Goal: Task Accomplishment & Management: Manage account settings

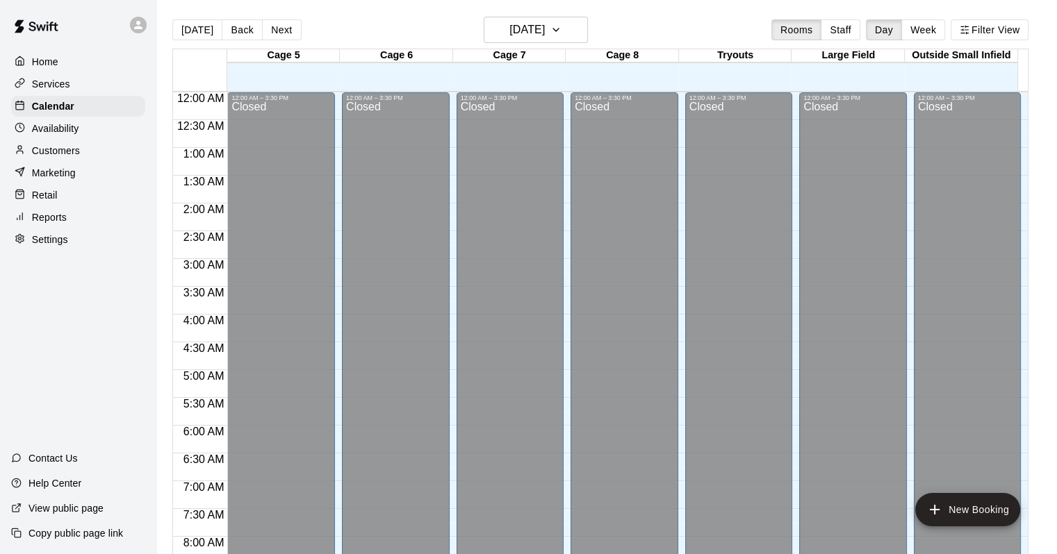
scroll to position [813, 0]
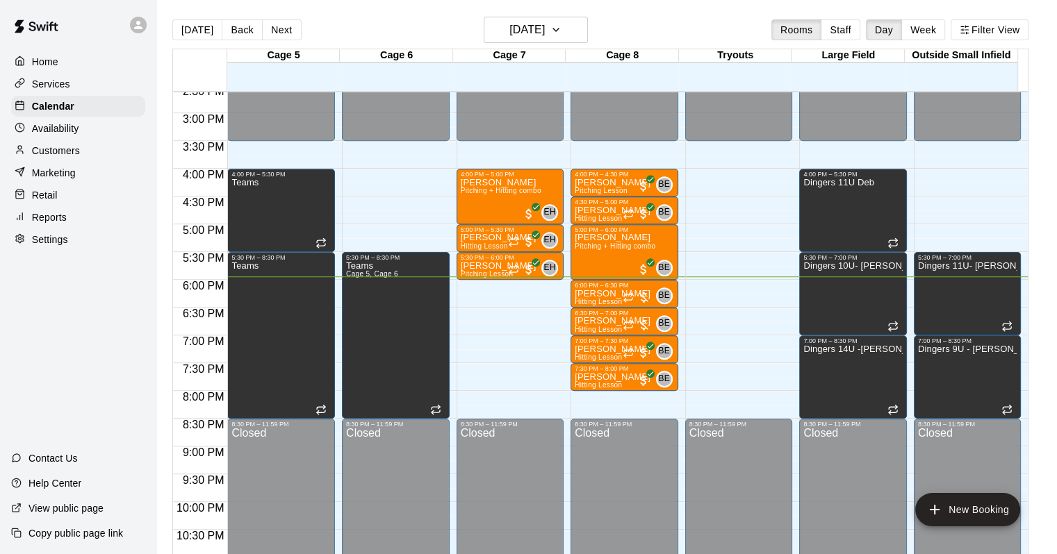
drag, startPoint x: 25, startPoint y: 128, endPoint x: 38, endPoint y: 146, distance: 22.0
click at [25, 128] on div at bounding box center [23, 128] width 17 height 13
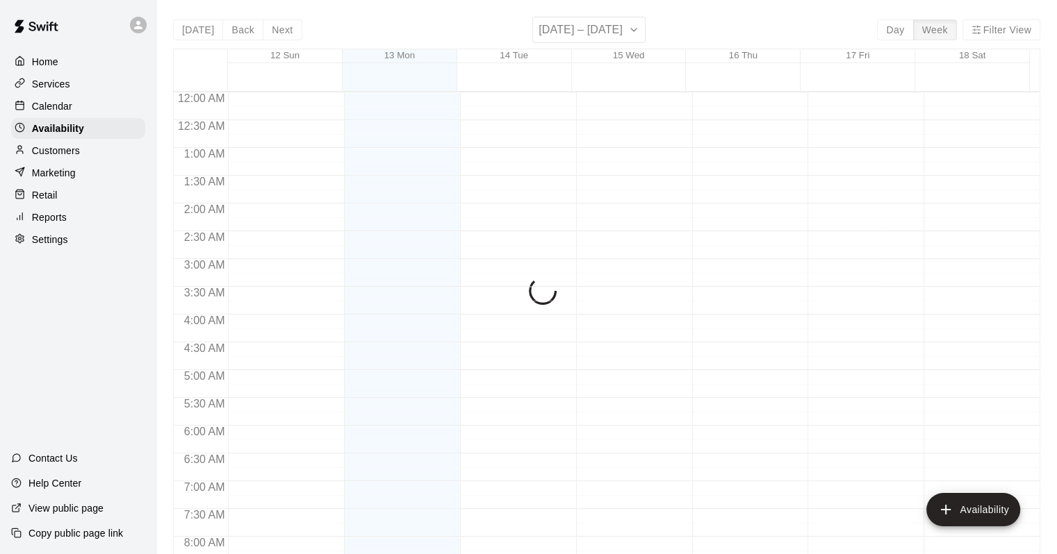
click at [38, 147] on div "Customers" at bounding box center [78, 150] width 134 height 21
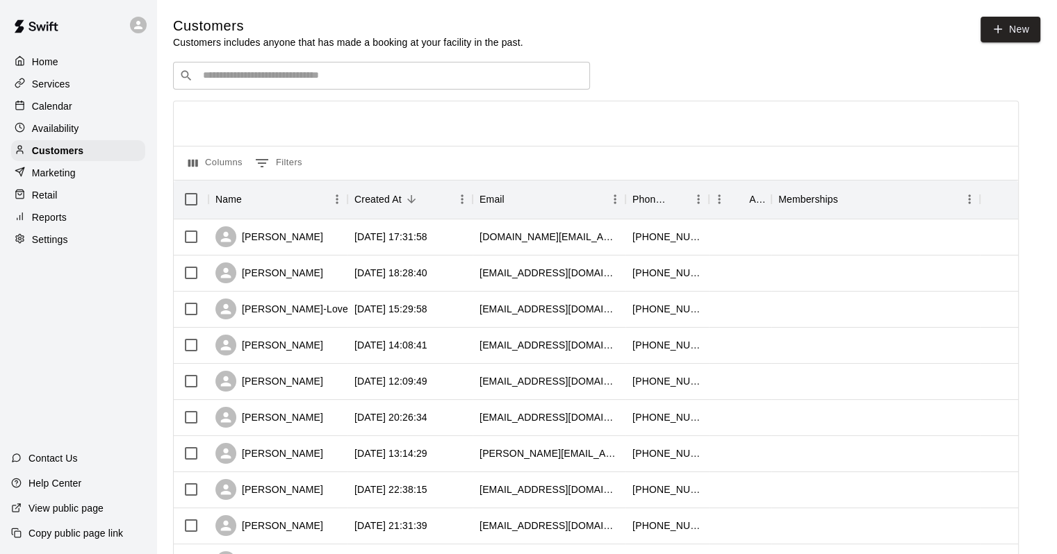
click at [370, 85] on div "​ ​" at bounding box center [381, 76] width 417 height 28
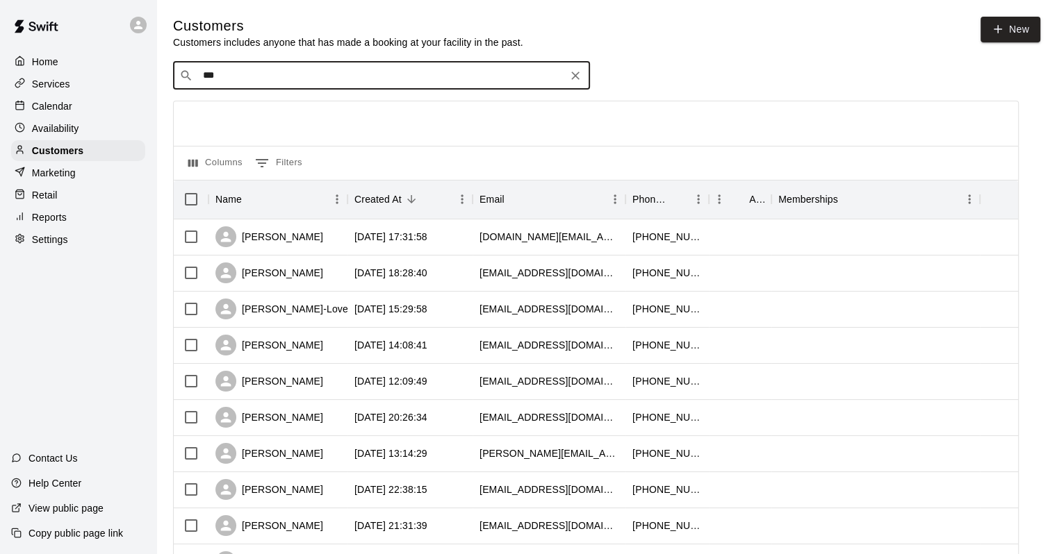
type input "****"
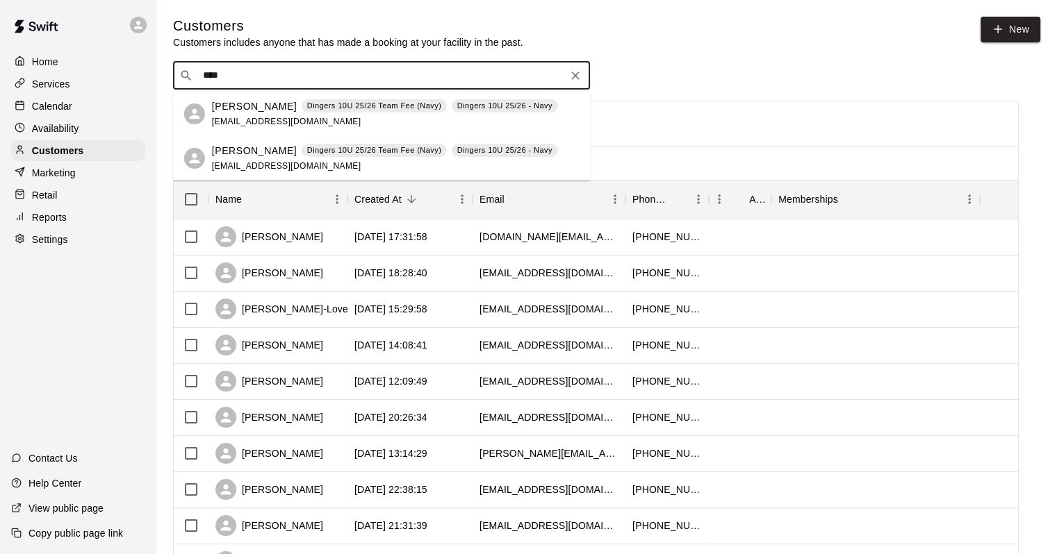
click at [279, 149] on p "[PERSON_NAME]" at bounding box center [254, 151] width 85 height 15
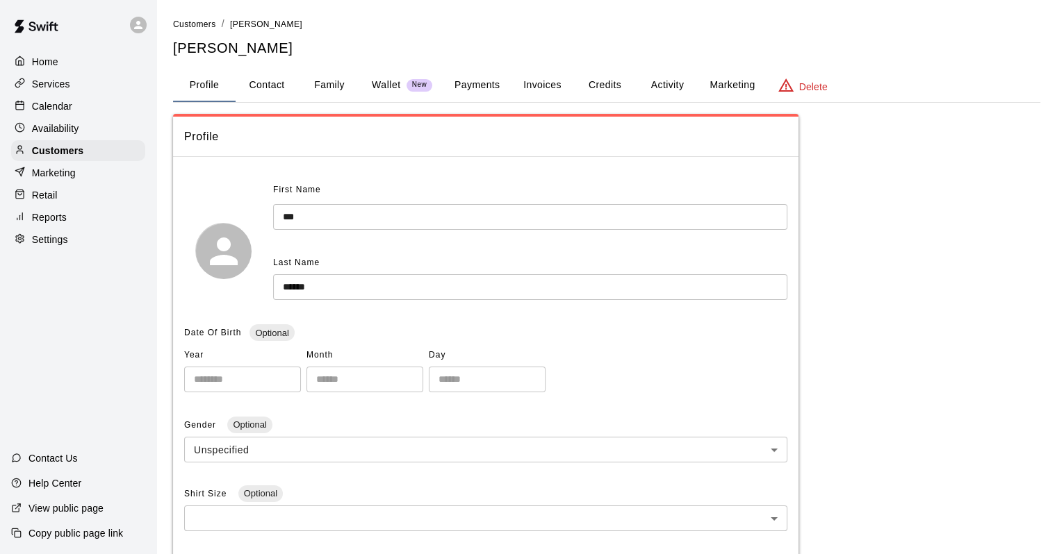
click at [284, 88] on button "Contact" at bounding box center [267, 85] width 63 height 33
select select "**"
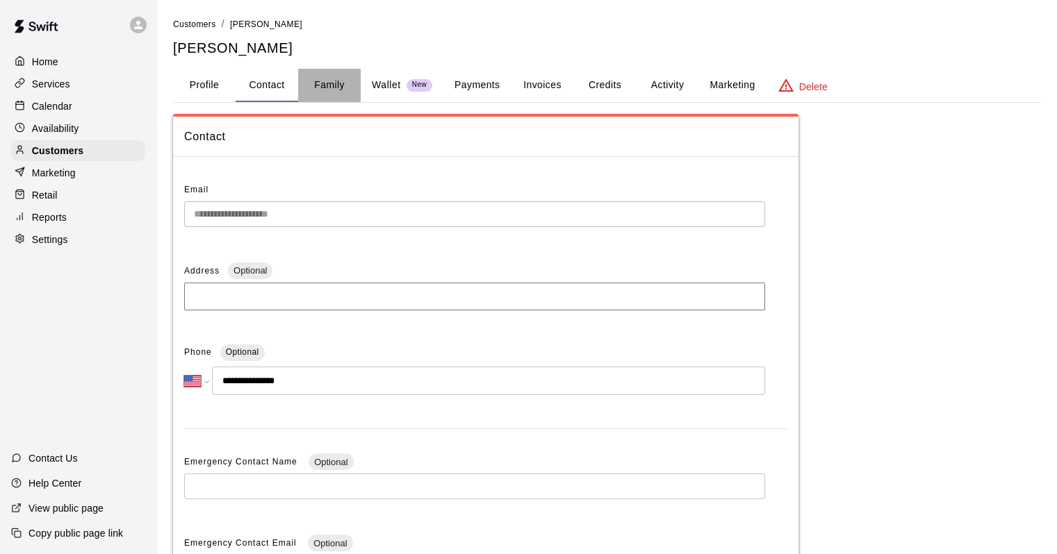
click at [327, 88] on button "Family" at bounding box center [329, 85] width 63 height 33
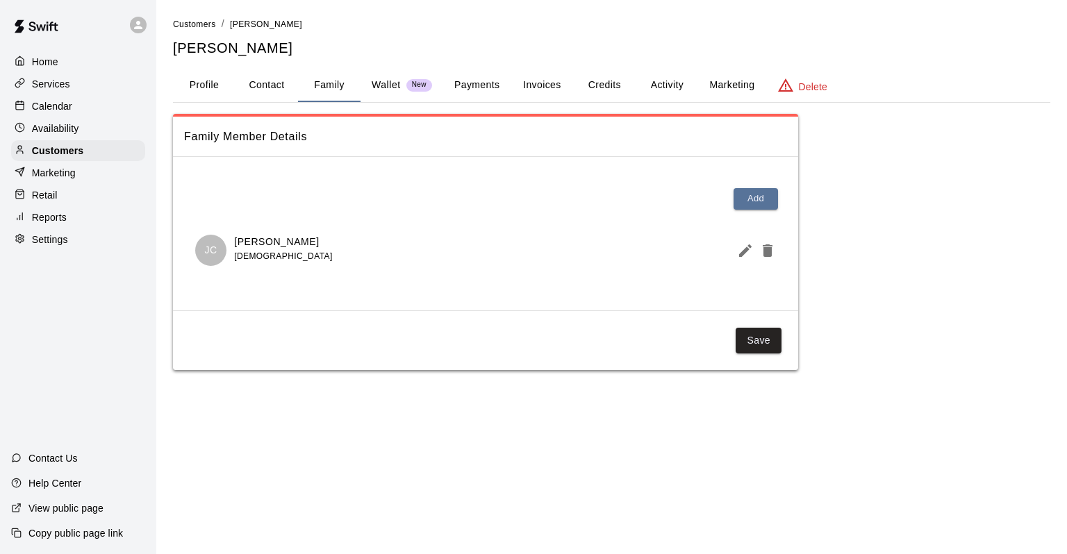
click at [459, 81] on button "Payments" at bounding box center [476, 85] width 67 height 33
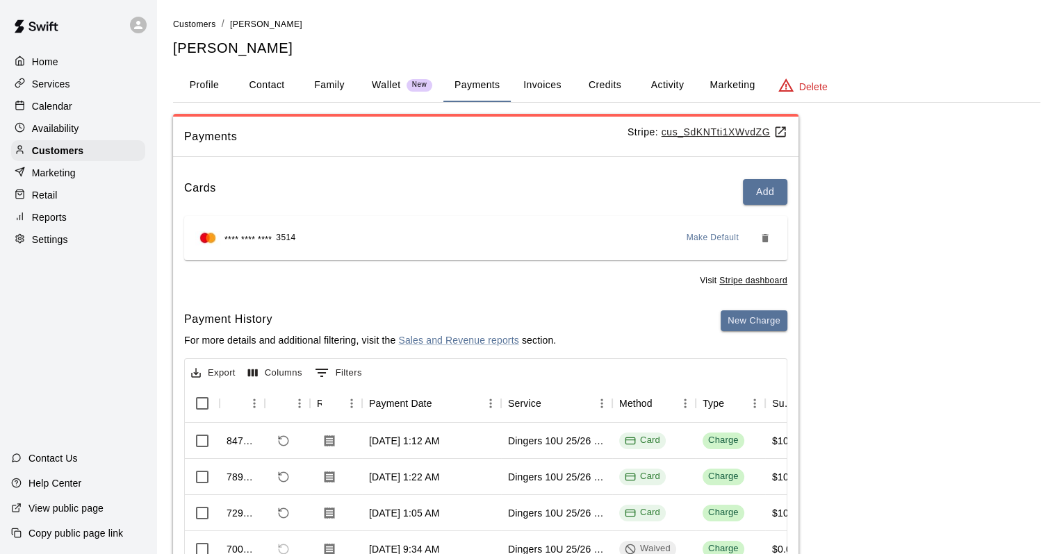
click at [533, 90] on button "Invoices" at bounding box center [542, 85] width 63 height 33
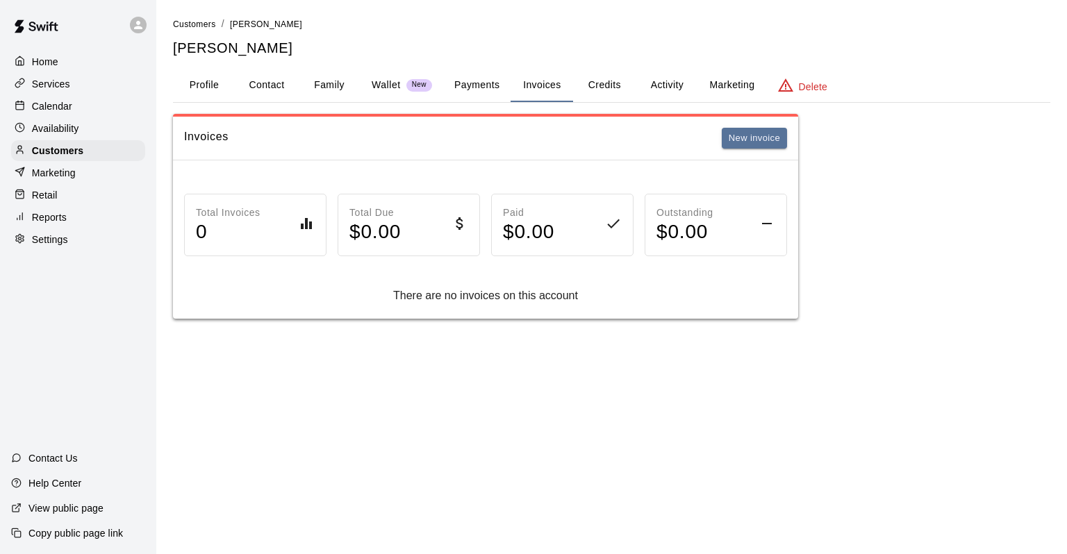
click at [586, 89] on button "Credits" at bounding box center [604, 85] width 63 height 33
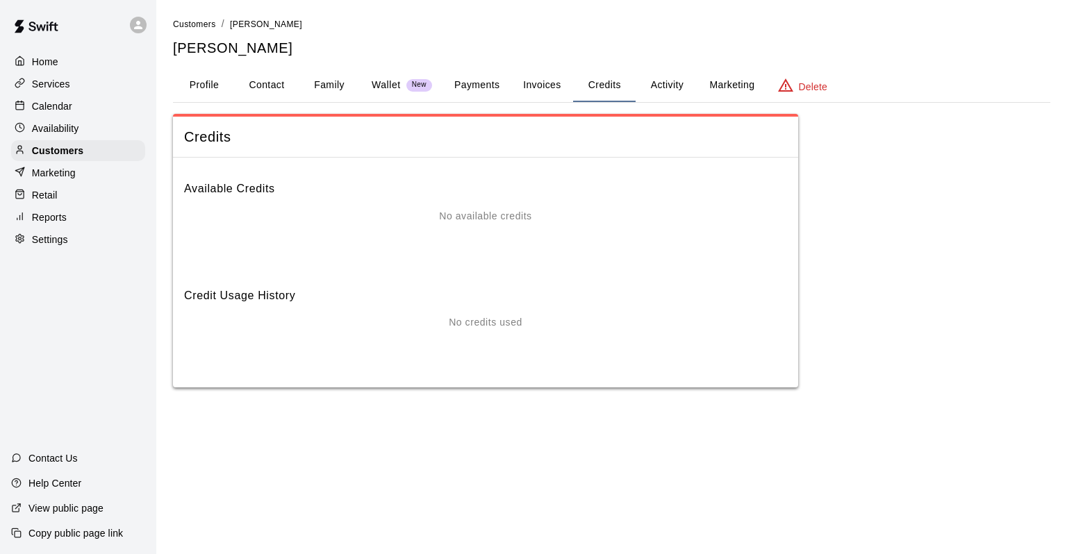
click at [671, 81] on button "Activity" at bounding box center [667, 85] width 63 height 33
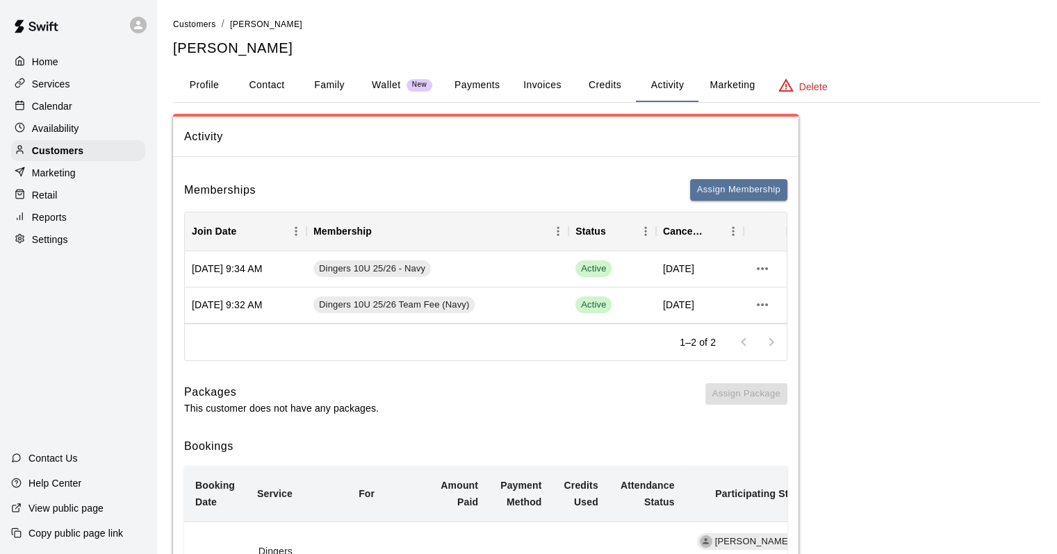
click at [67, 94] on div "Services" at bounding box center [78, 84] width 134 height 21
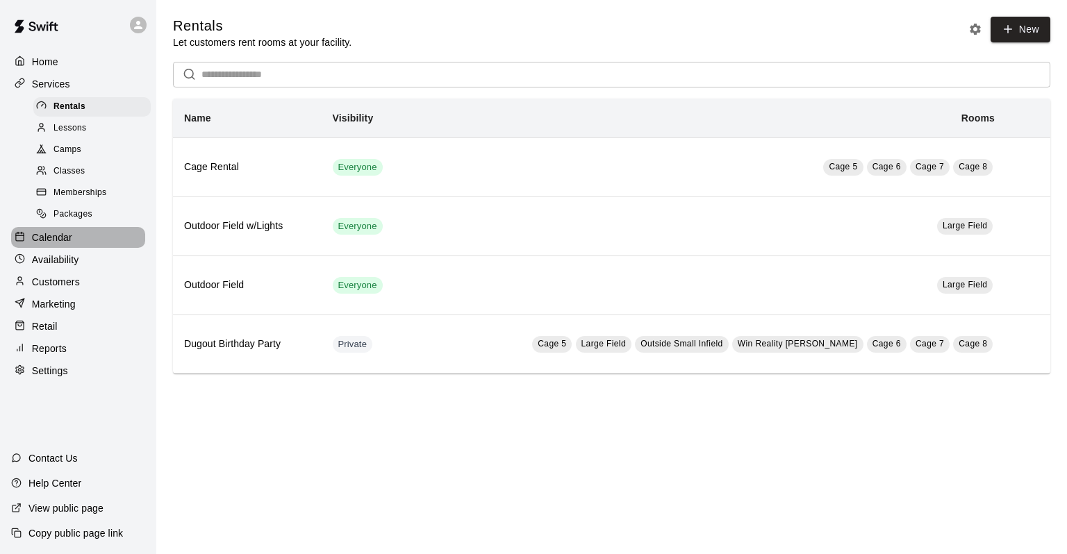
click at [74, 245] on div "Calendar" at bounding box center [78, 237] width 134 height 21
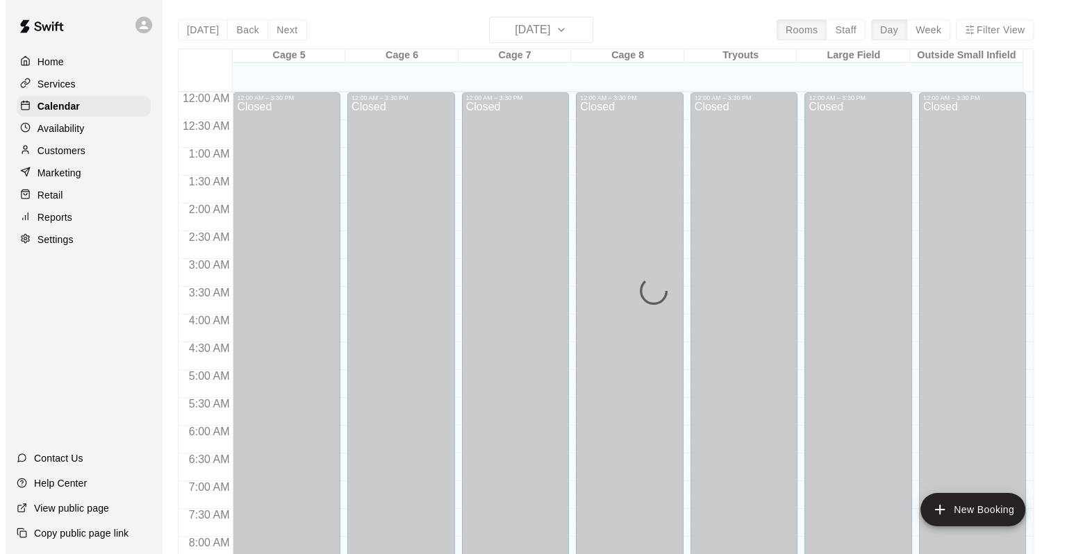
scroll to position [813, 0]
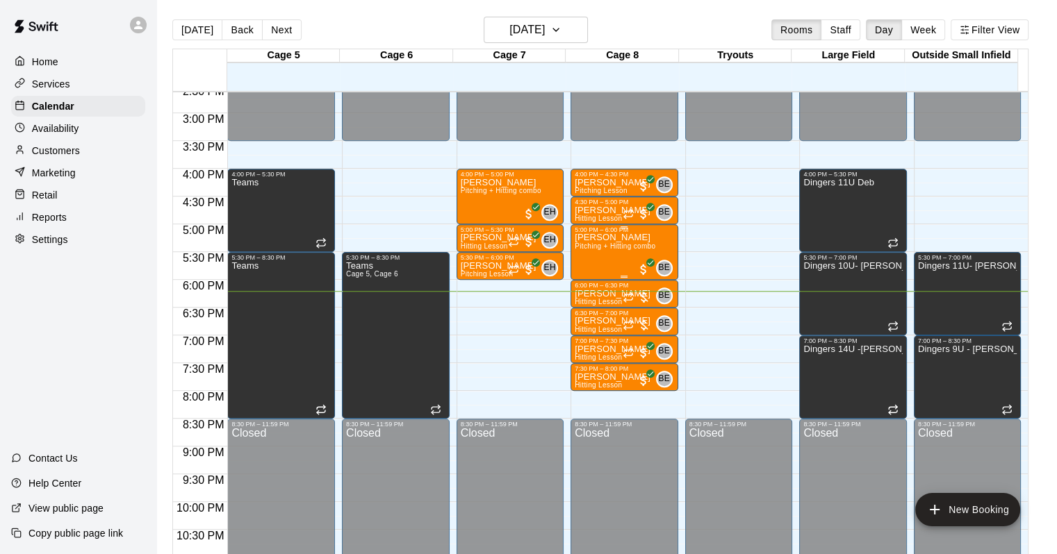
click at [654, 231] on div "5:00 PM – 6:00 PM" at bounding box center [624, 230] width 99 height 7
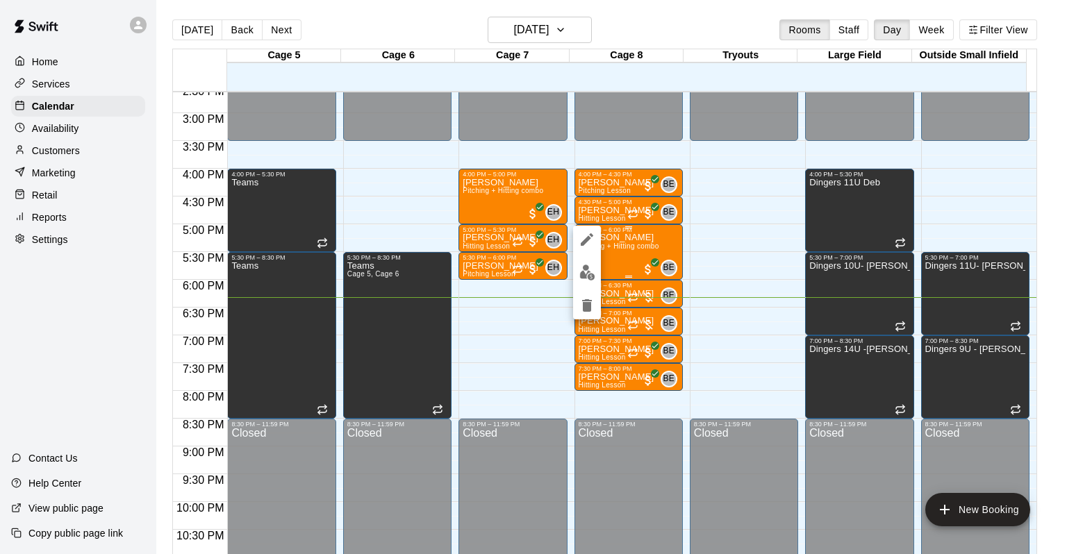
click at [654, 231] on div at bounding box center [533, 277] width 1067 height 554
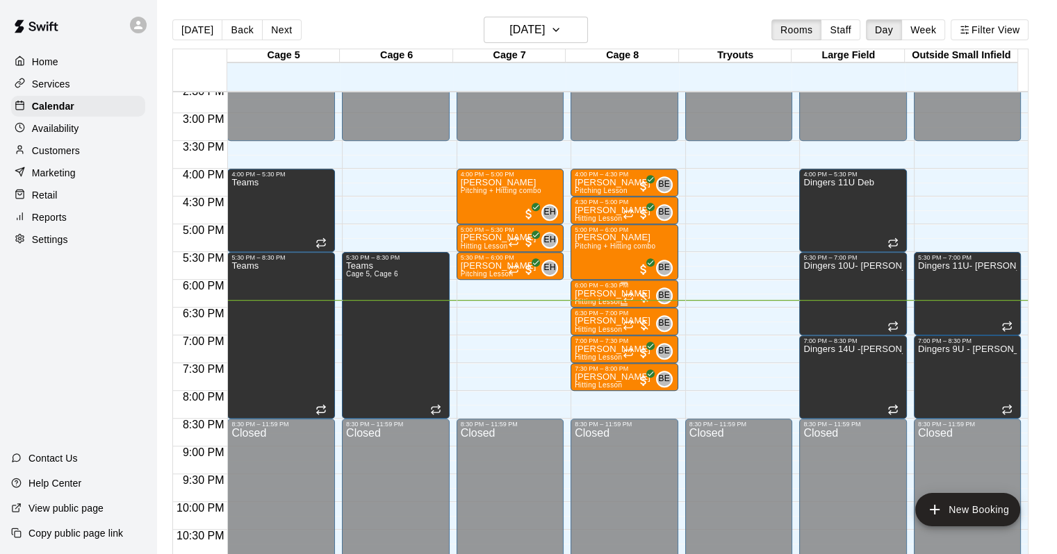
click at [643, 296] on div at bounding box center [637, 297] width 28 height 14
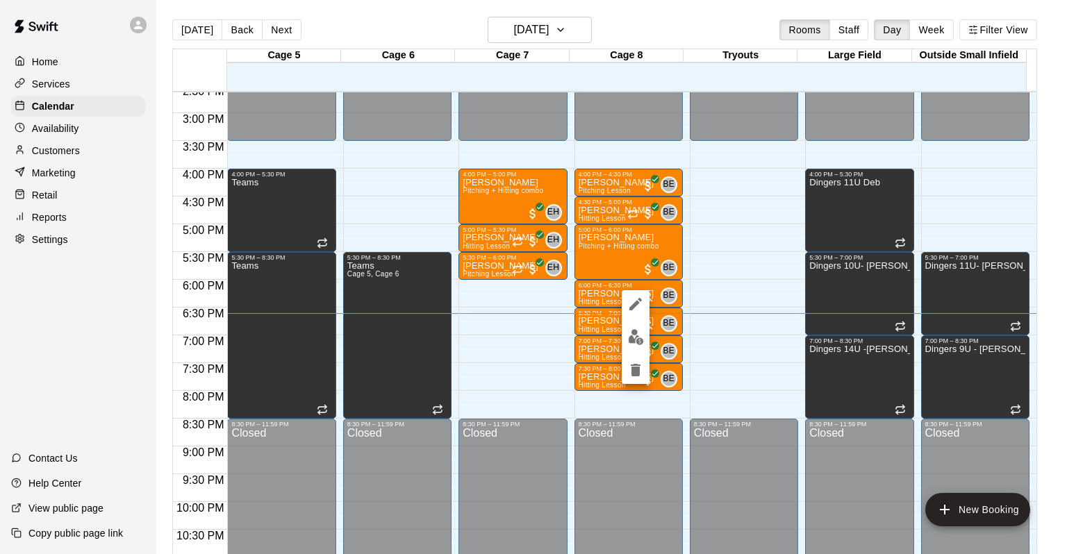
click at [500, 290] on div at bounding box center [533, 277] width 1067 height 554
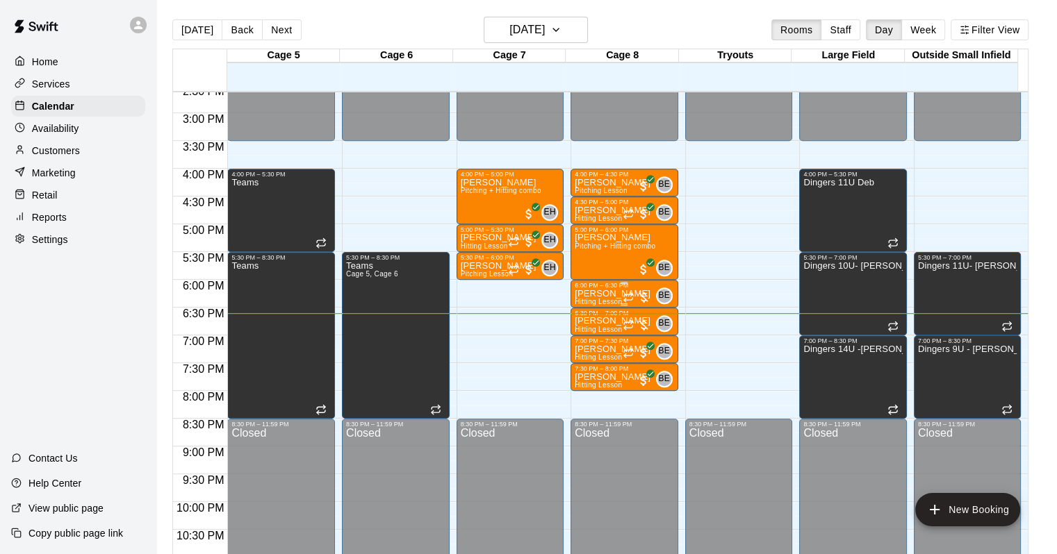
click at [643, 295] on div at bounding box center [637, 297] width 28 height 14
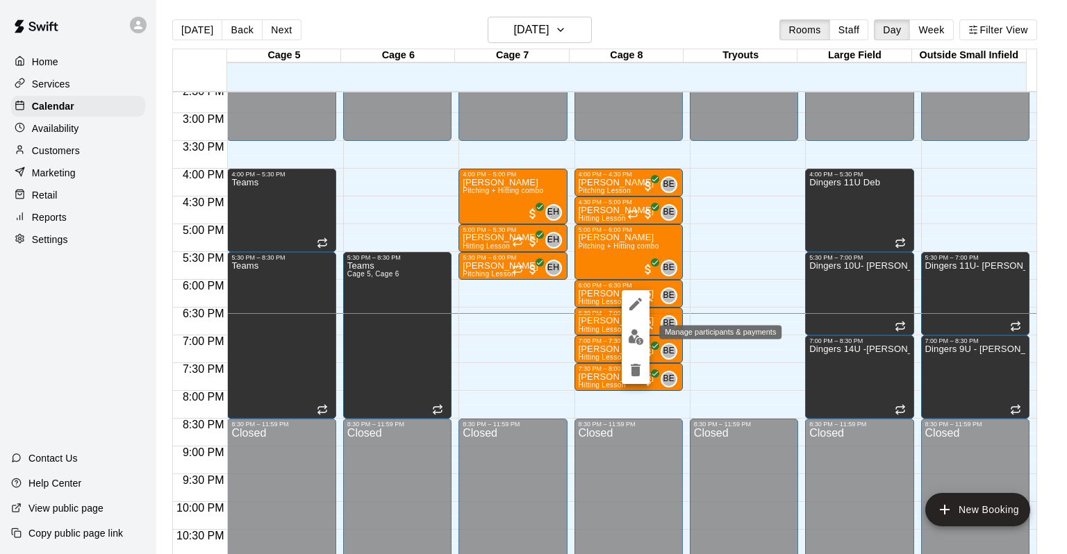
click at [635, 338] on img "edit" at bounding box center [636, 337] width 16 height 16
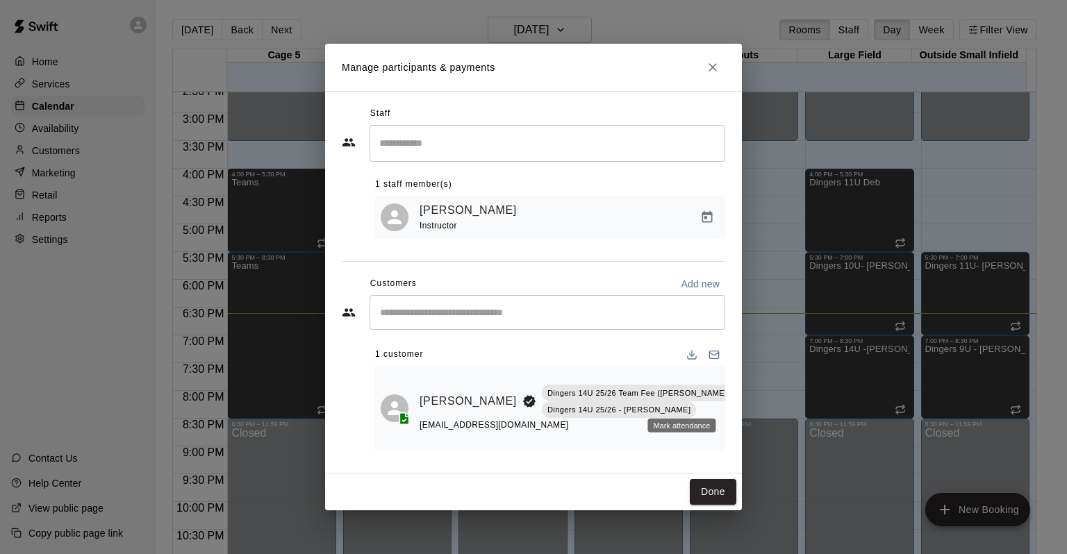
click at [686, 429] on div "Mark attendance" at bounding box center [682, 426] width 68 height 14
click at [736, 420] on button "Manage bookings & payment" at bounding box center [748, 432] width 25 height 25
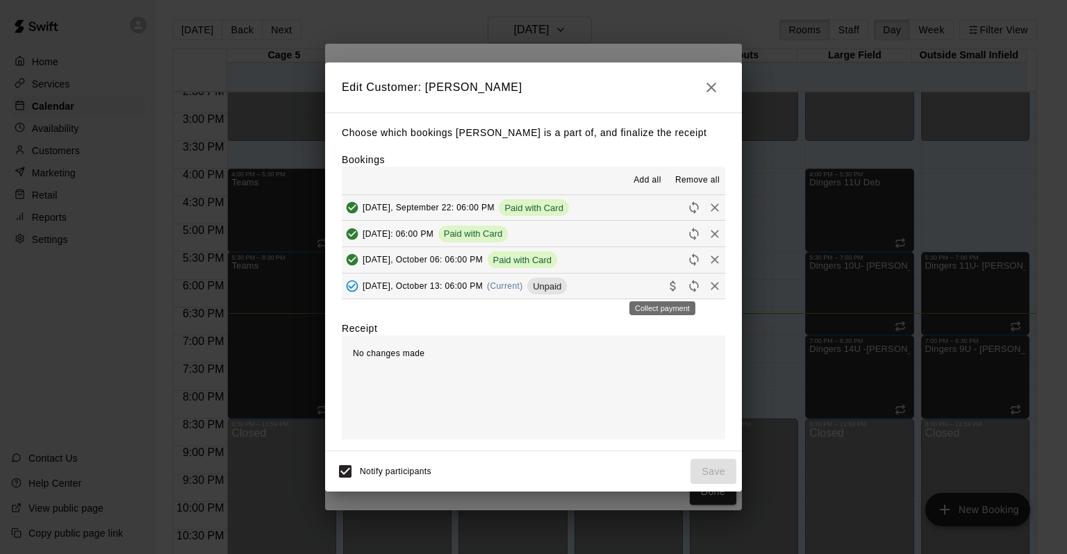
click at [671, 286] on button "Collect payment" at bounding box center [673, 286] width 21 height 21
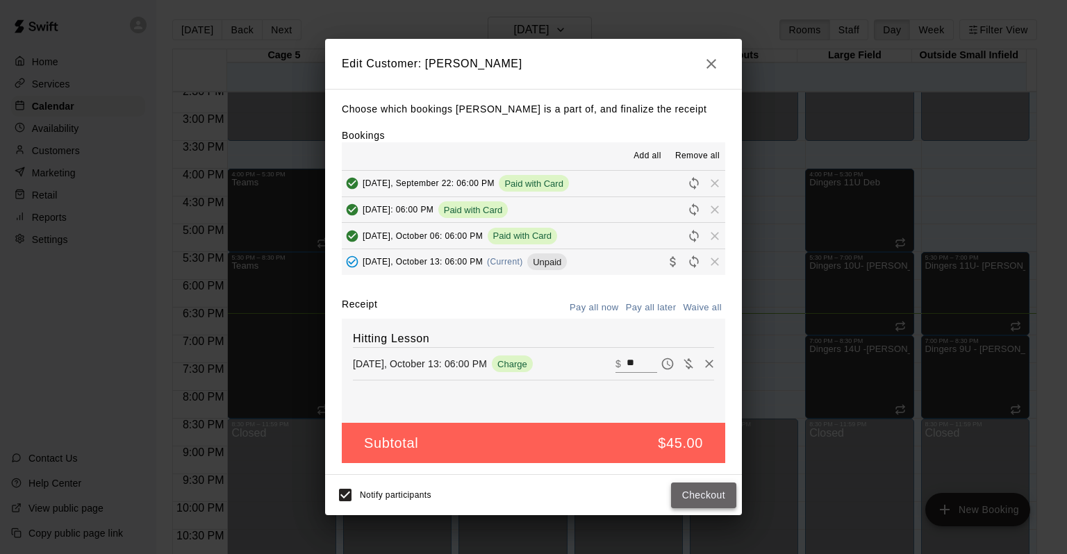
click at [692, 499] on button "Checkout" at bounding box center [703, 496] width 65 height 26
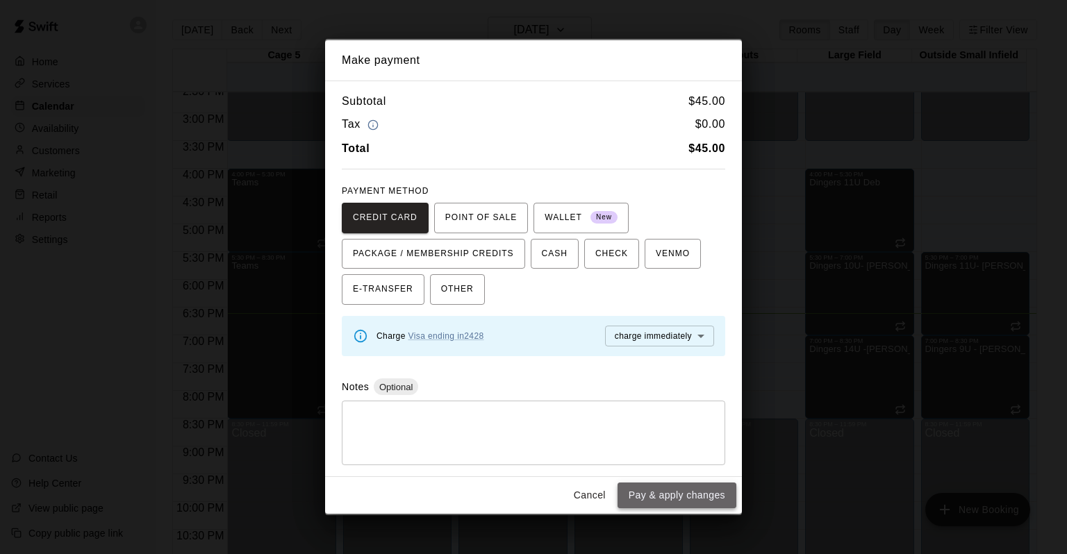
click at [691, 488] on button "Pay & apply changes" at bounding box center [677, 496] width 119 height 26
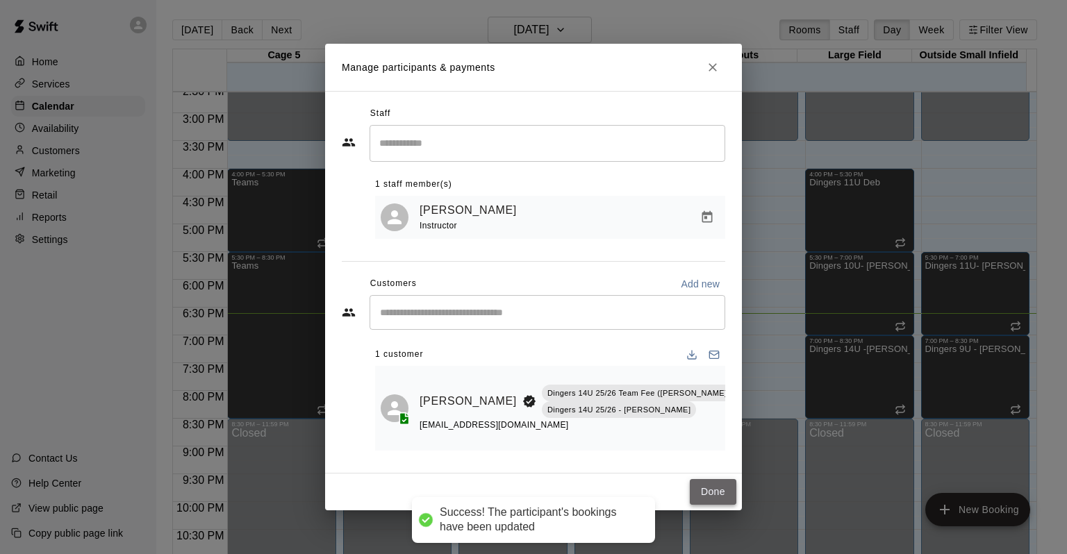
click at [721, 491] on button "Done" at bounding box center [713, 492] width 47 height 26
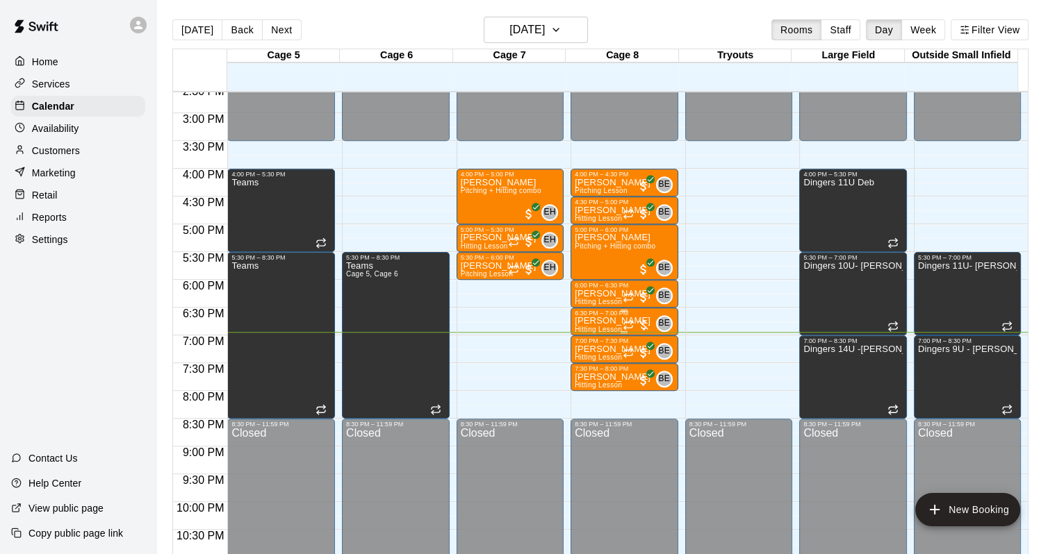
click at [641, 322] on div at bounding box center [637, 325] width 28 height 14
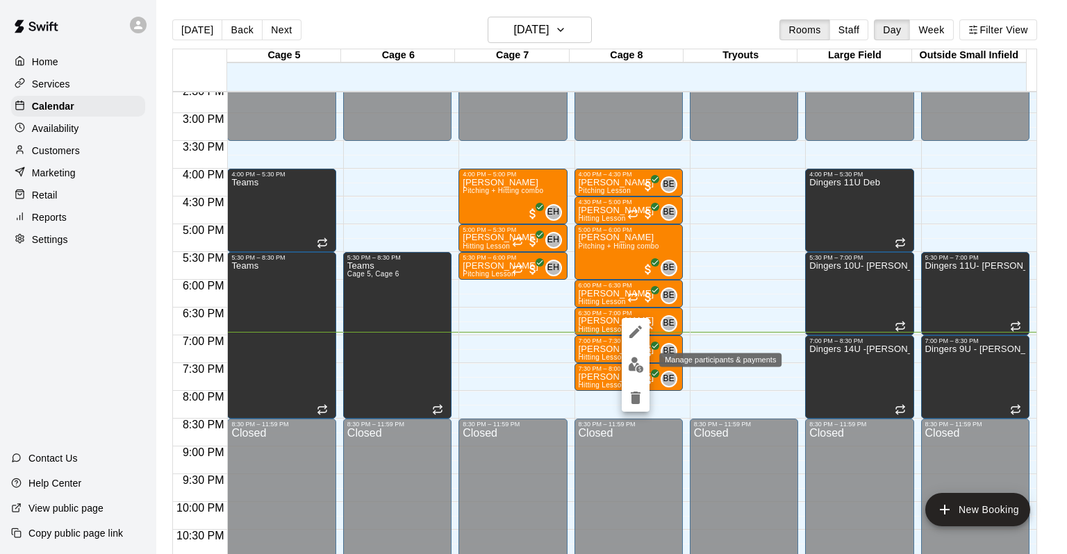
drag, startPoint x: 637, startPoint y: 362, endPoint x: 623, endPoint y: 365, distance: 14.9
click at [623, 365] on div at bounding box center [636, 365] width 28 height 94
click at [630, 368] on img "edit" at bounding box center [636, 365] width 16 height 16
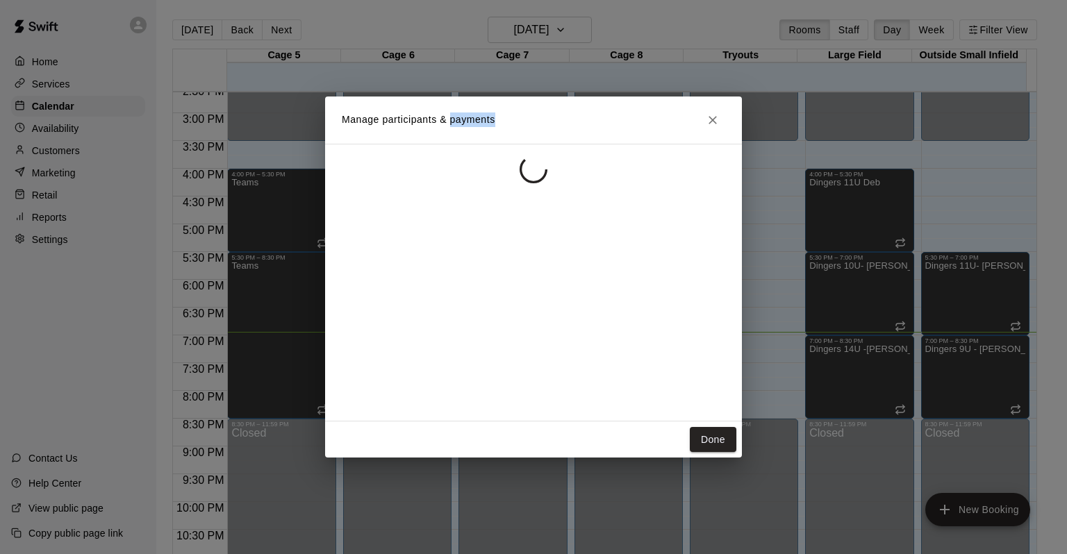
click at [630, 368] on div at bounding box center [533, 283] width 417 height 278
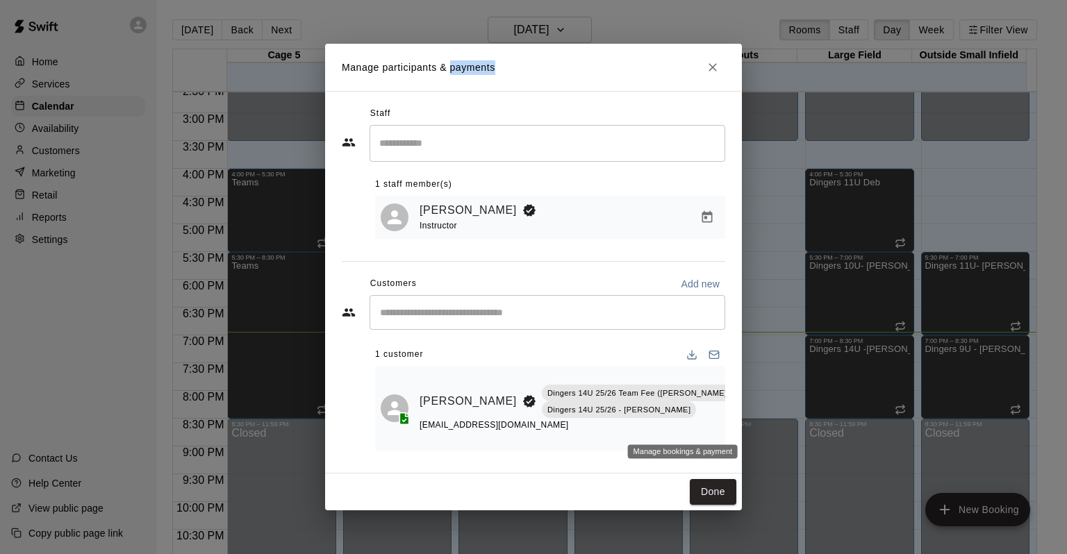
click at [741, 426] on icon "Manage bookings & payment" at bounding box center [748, 433] width 14 height 14
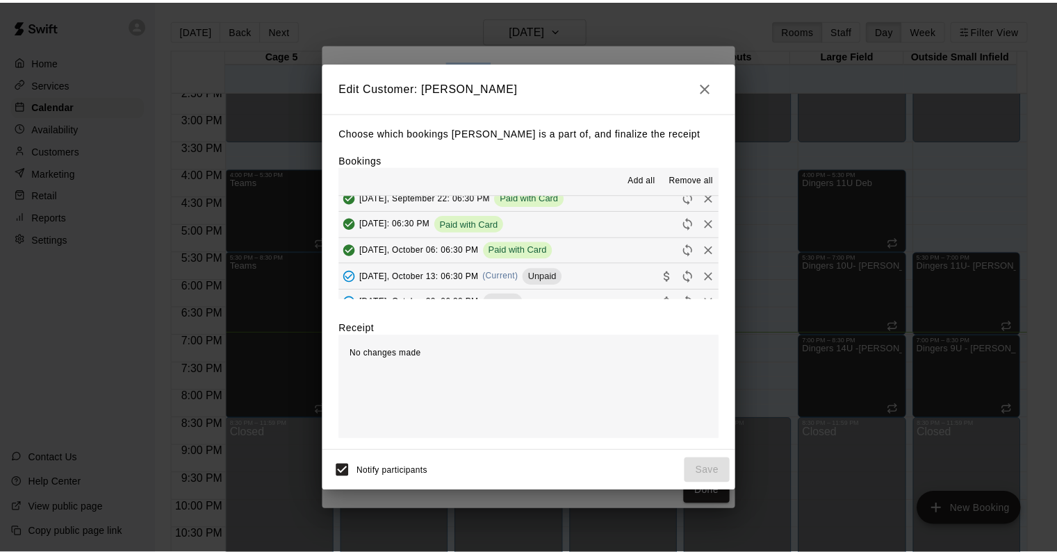
scroll to position [106, 0]
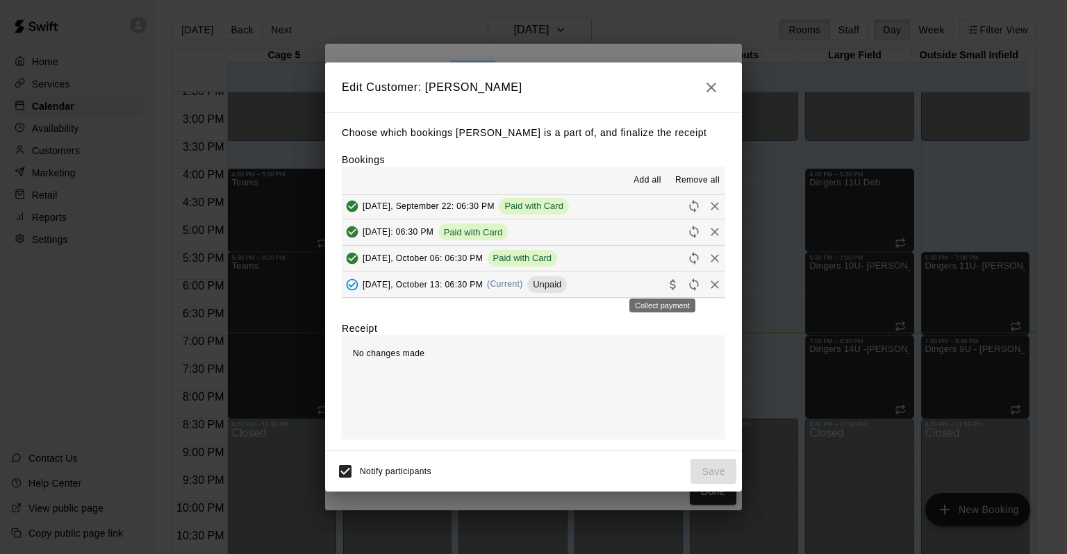
click at [663, 277] on button "Collect payment" at bounding box center [673, 284] width 21 height 21
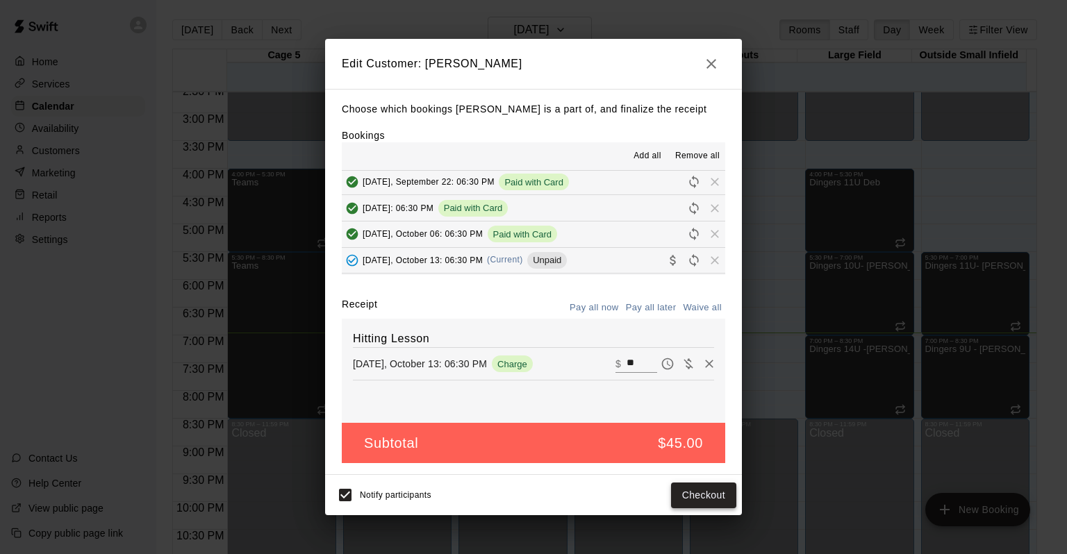
click at [701, 507] on button "Checkout" at bounding box center [703, 496] width 65 height 26
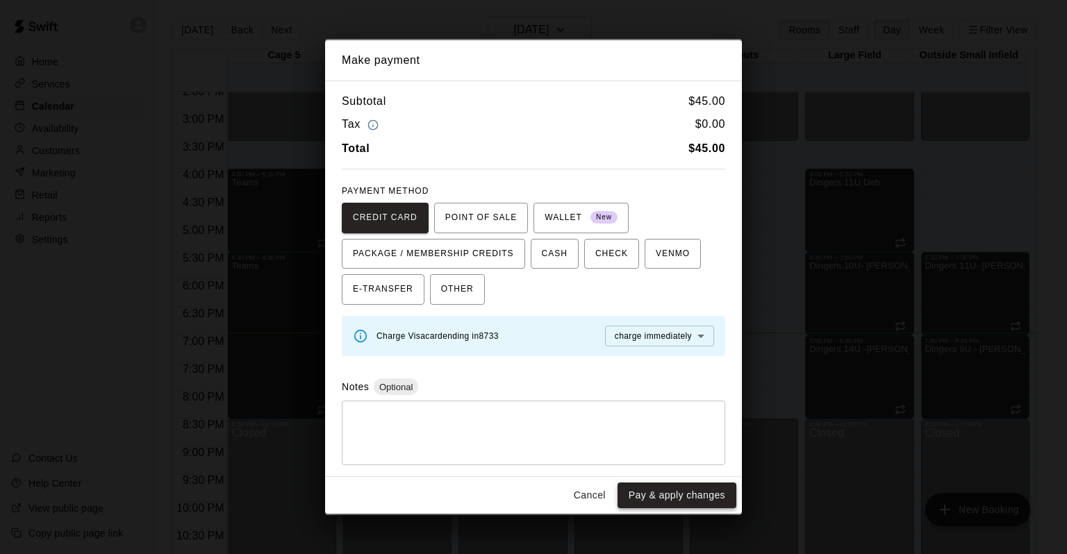
click at [693, 501] on button "Pay & apply changes" at bounding box center [677, 496] width 119 height 26
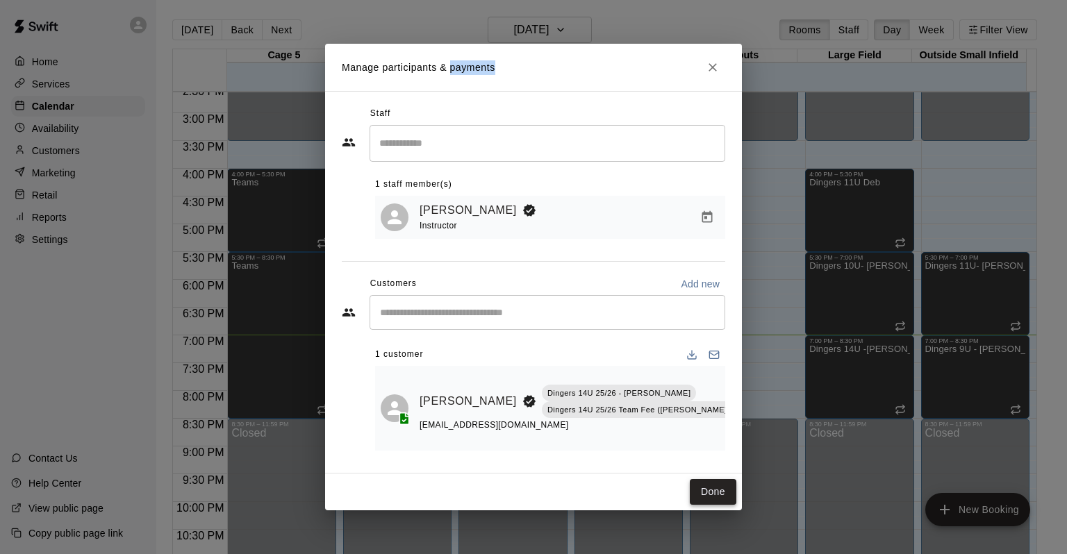
click at [718, 488] on button "Done" at bounding box center [713, 492] width 47 height 26
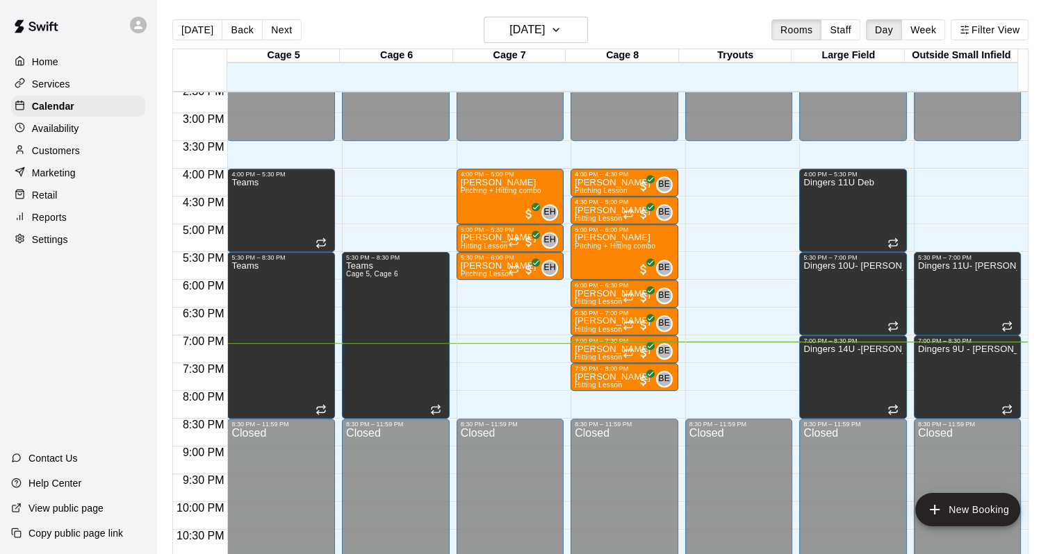
click at [905, 270] on div at bounding box center [857, 273] width 114 height 14
